Goal: Transaction & Acquisition: Purchase product/service

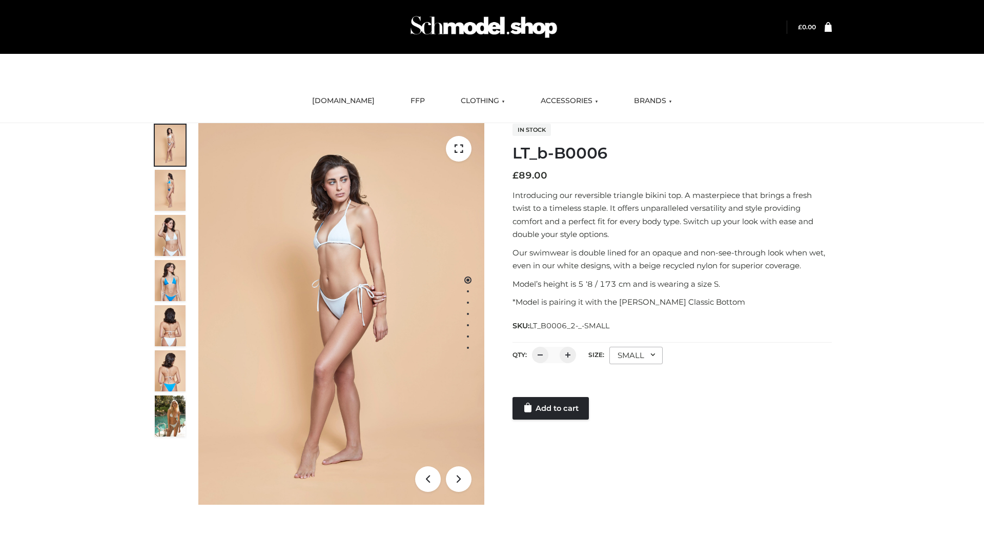
click at [552, 408] on link "Add to cart" at bounding box center [551, 408] width 76 height 23
